Goal: Find contact information: Find contact information

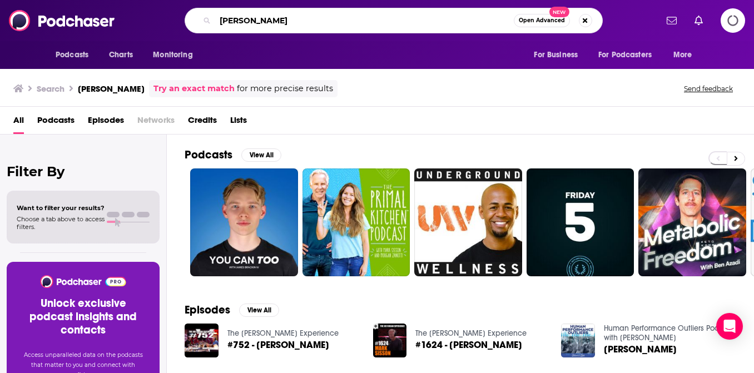
drag, startPoint x: 282, startPoint y: 18, endPoint x: 215, endPoint y: 19, distance: 67.3
click at [215, 19] on input "[PERSON_NAME]" at bounding box center [364, 21] width 299 height 18
type input "[PERSON_NAME]'s newsletter"
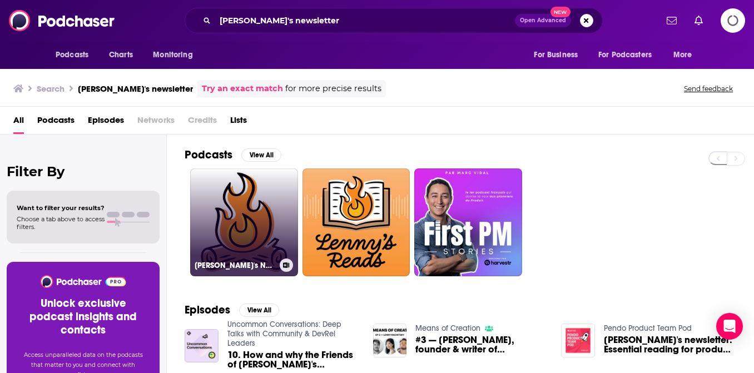
click at [259, 211] on link "[PERSON_NAME]'s Newsletter" at bounding box center [244, 222] width 108 height 108
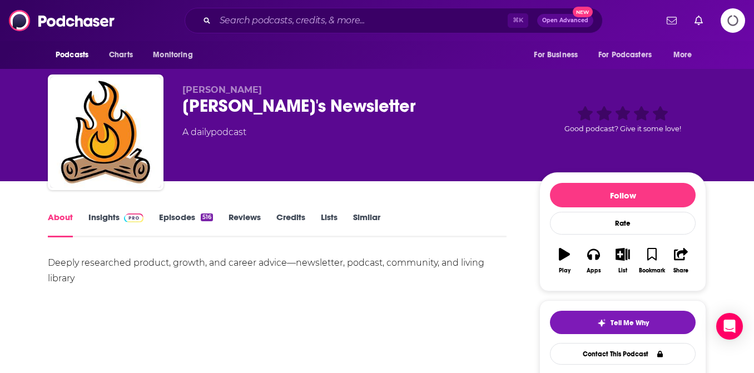
click at [94, 220] on link "Insights" at bounding box center [115, 225] width 55 height 26
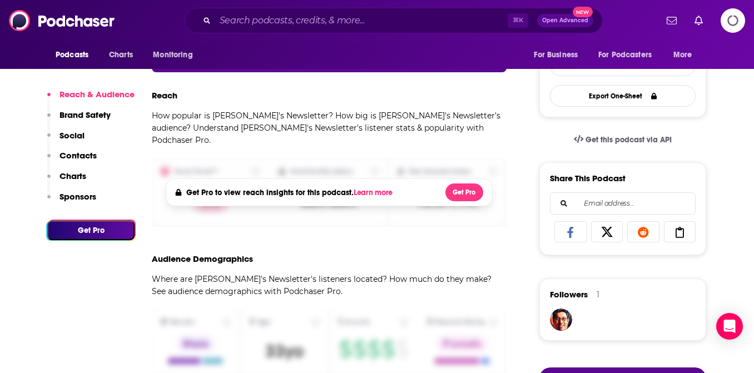
scroll to position [291, 0]
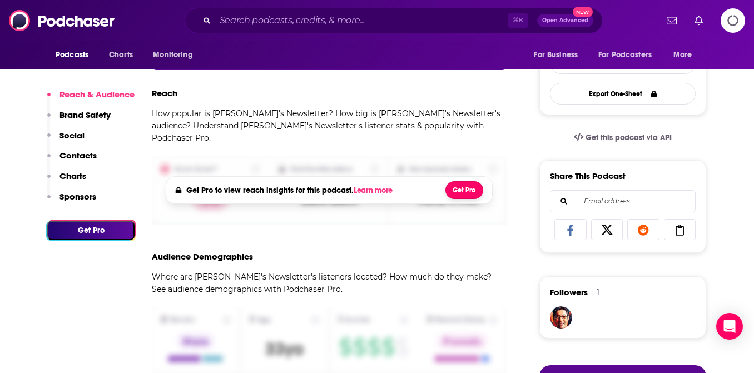
click at [446, 182] on button "Get Pro" at bounding box center [464, 190] width 38 height 18
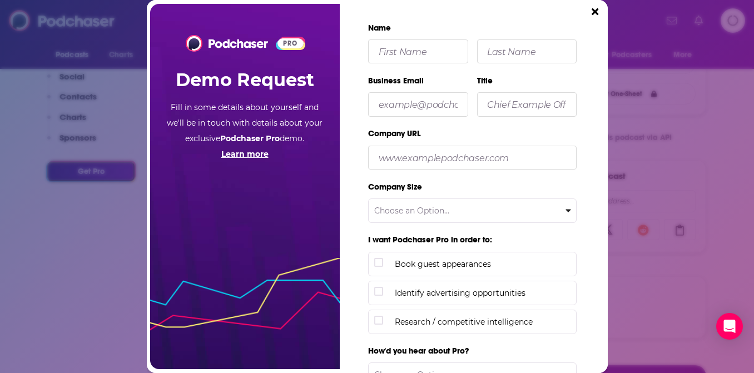
scroll to position [0, 0]
drag, startPoint x: 598, startPoint y: 12, endPoint x: 614, endPoint y: 37, distance: 29.5
click at [598, 12] on button "Close" at bounding box center [595, 11] width 16 height 15
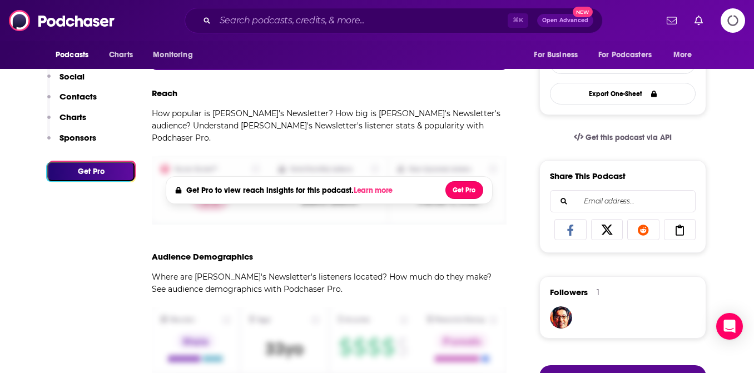
scroll to position [291, 0]
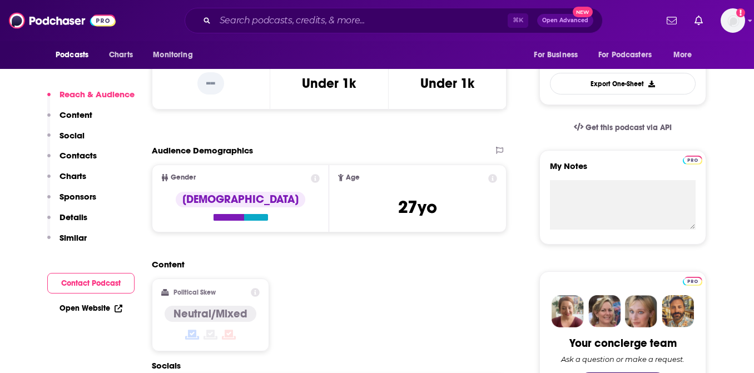
scroll to position [301, 0]
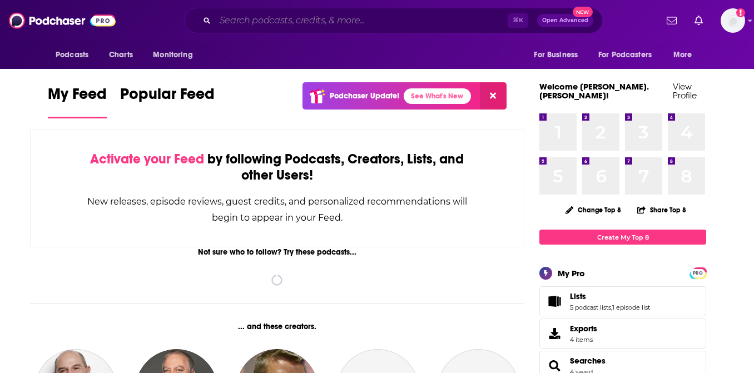
click at [238, 23] on input "Search podcasts, credits, & more..." at bounding box center [361, 21] width 292 height 18
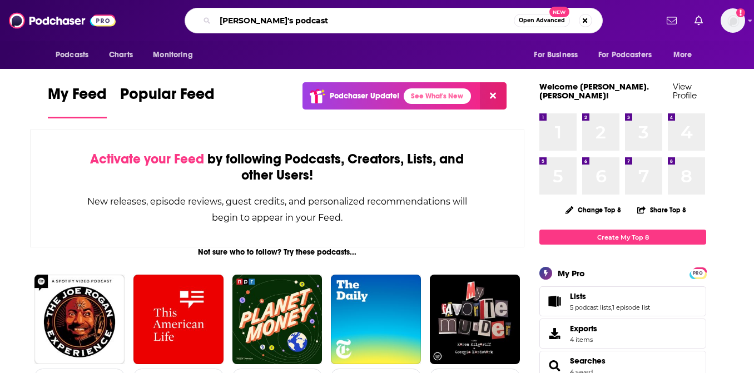
type input "lenny's podcast"
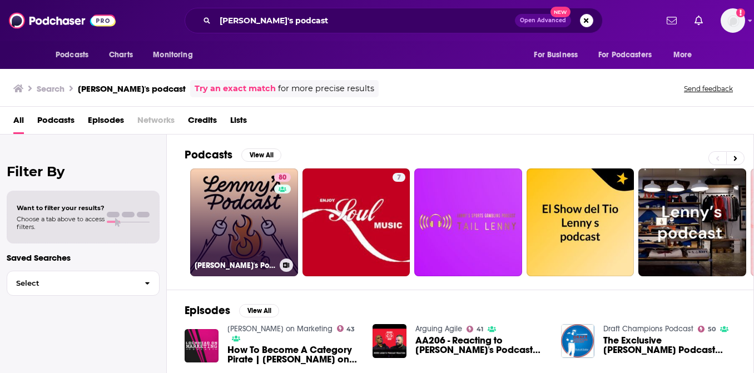
click at [223, 236] on link "80 Lenny's Podcast: Product | Career | Growth" at bounding box center [244, 222] width 108 height 108
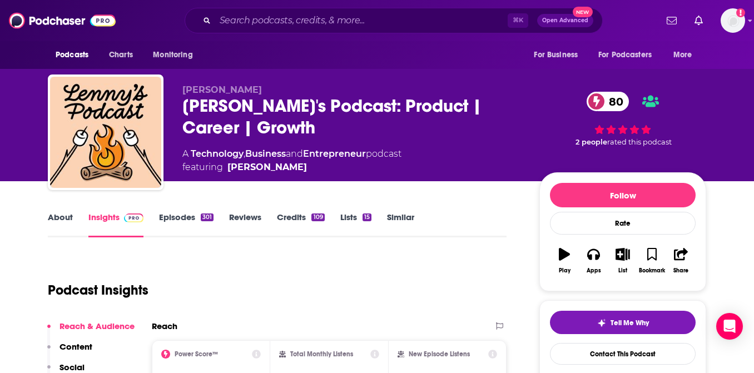
drag, startPoint x: 262, startPoint y: 90, endPoint x: 215, endPoint y: 91, distance: 47.3
click at [215, 91] on p "[PERSON_NAME]" at bounding box center [351, 90] width 339 height 11
copy span "Rachitsky"
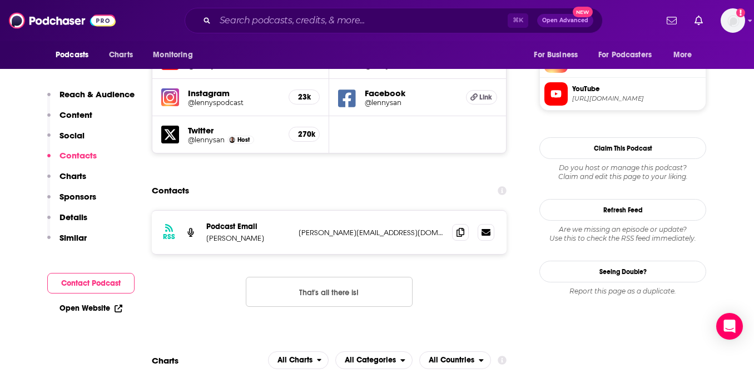
scroll to position [1031, 0]
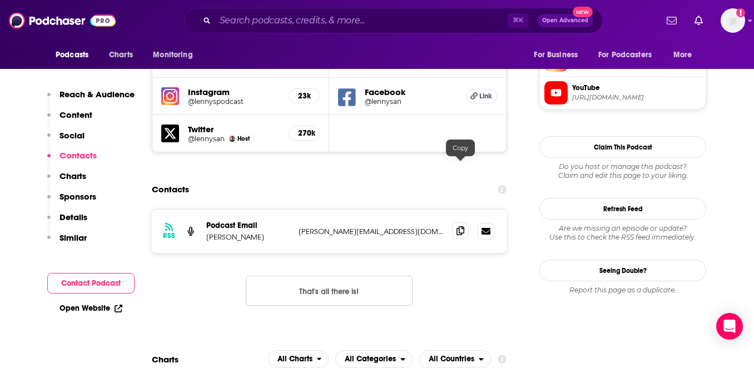
click at [457, 226] on icon at bounding box center [460, 230] width 8 height 9
